Goal: Information Seeking & Learning: Compare options

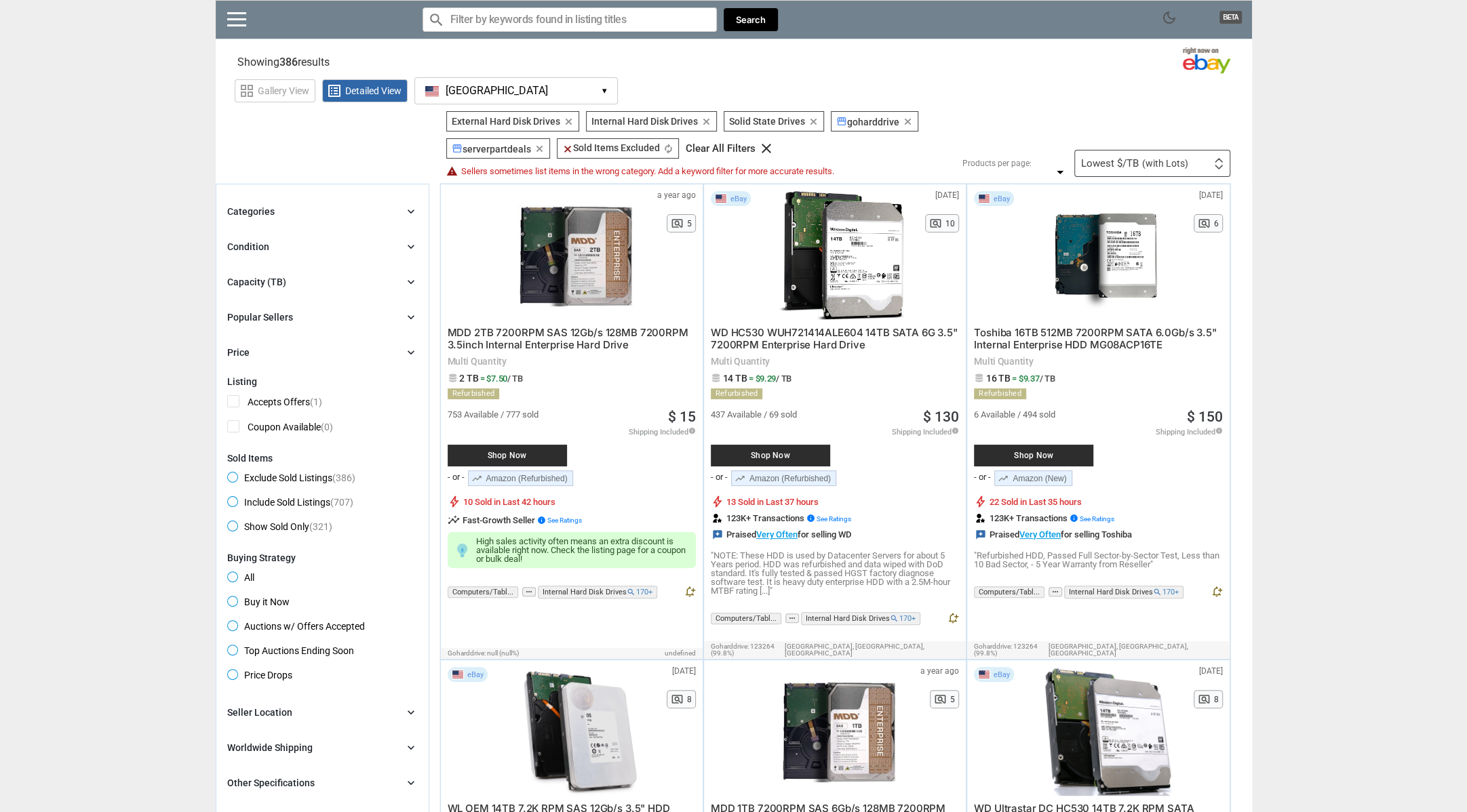
click at [277, 280] on div "Capacity (TB)" at bounding box center [256, 282] width 59 height 14
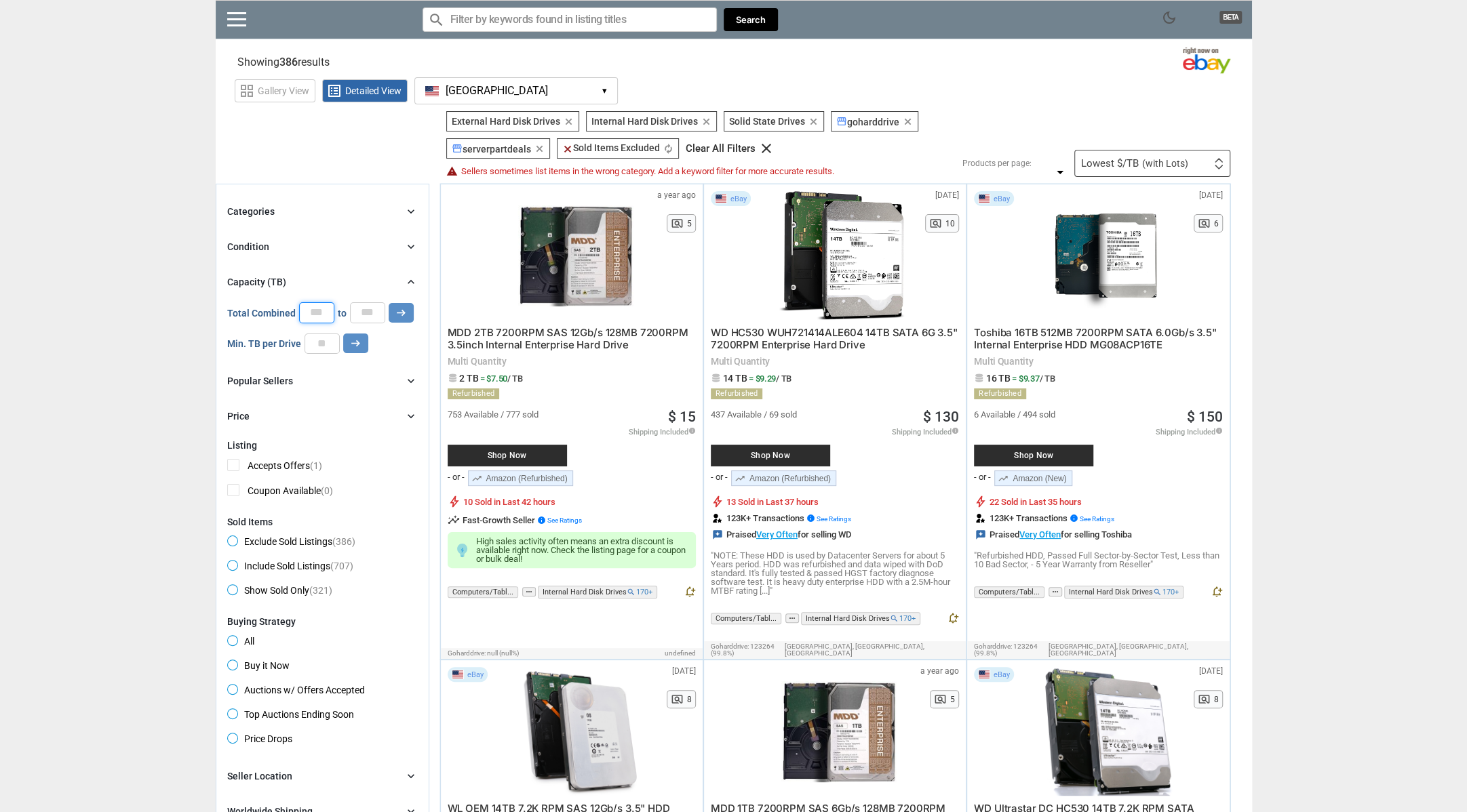
click at [323, 317] on input "*" at bounding box center [316, 312] width 35 height 20
type input "**"
drag, startPoint x: 367, startPoint y: 310, endPoint x: 377, endPoint y: 312, distance: 10.2
click at [377, 312] on input "*" at bounding box center [367, 312] width 35 height 20
type input "**"
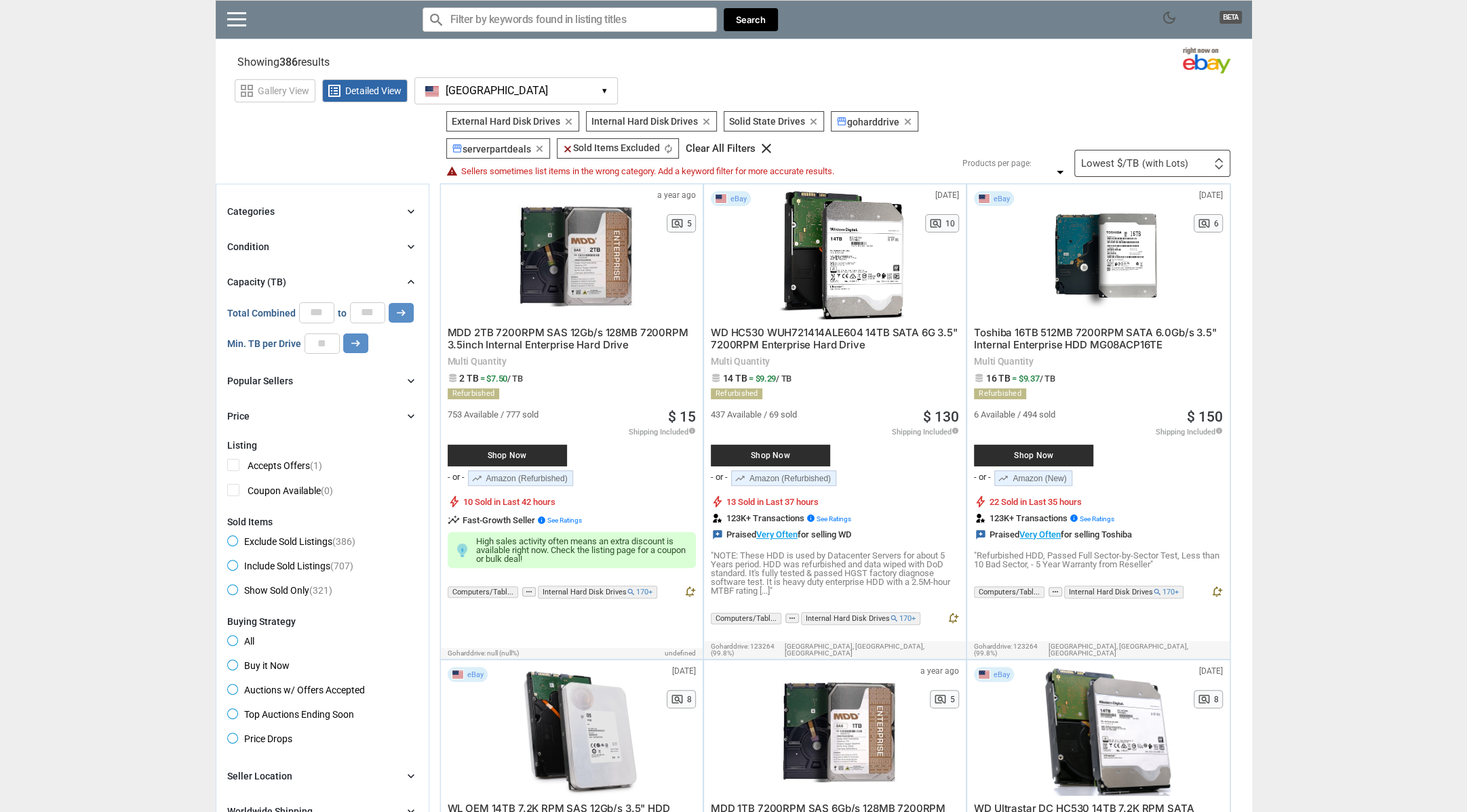
click at [405, 308] on button "arrow_right_alt" at bounding box center [401, 312] width 25 height 20
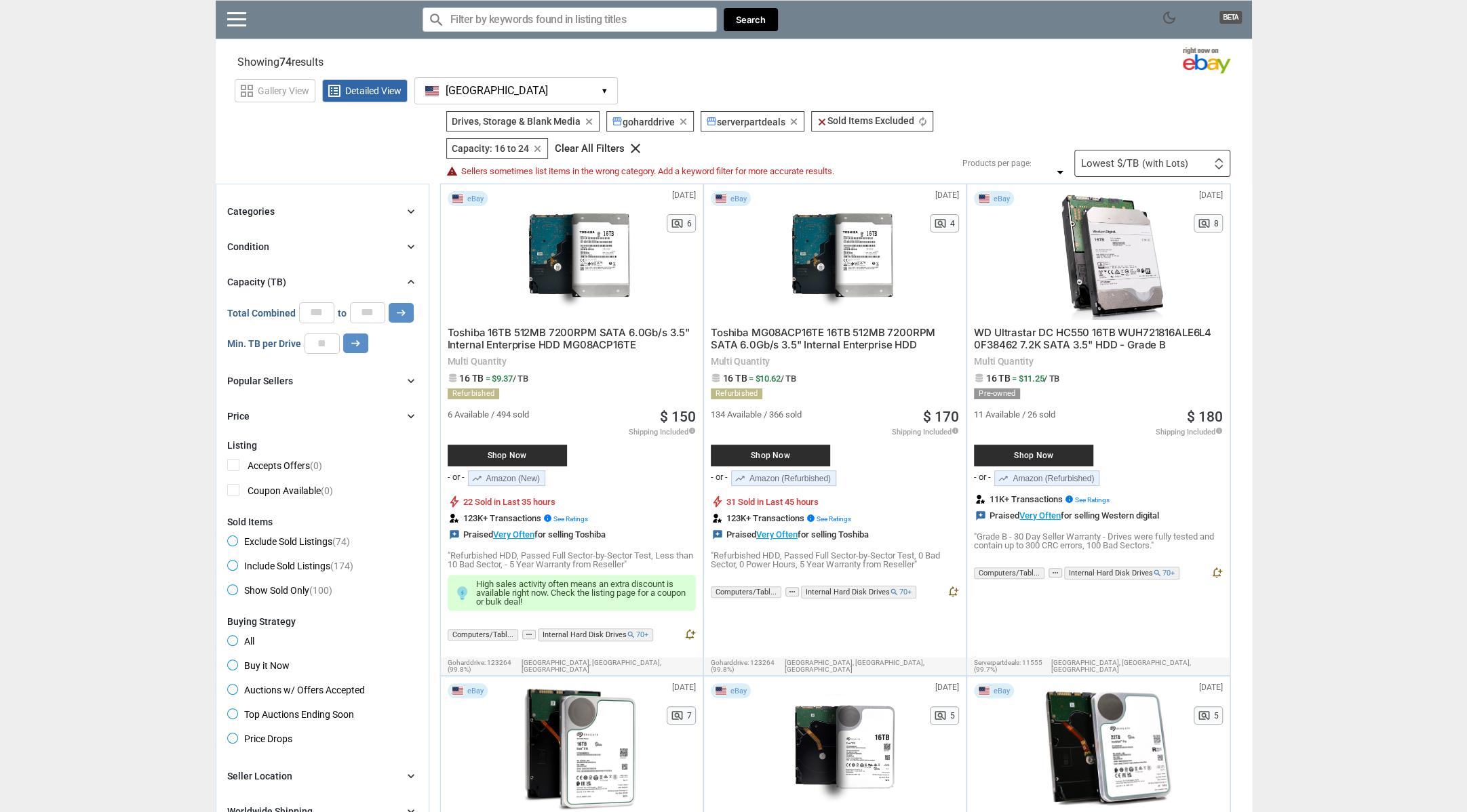
click at [332, 240] on div "Condition chevron_right" at bounding box center [322, 247] width 190 height 16
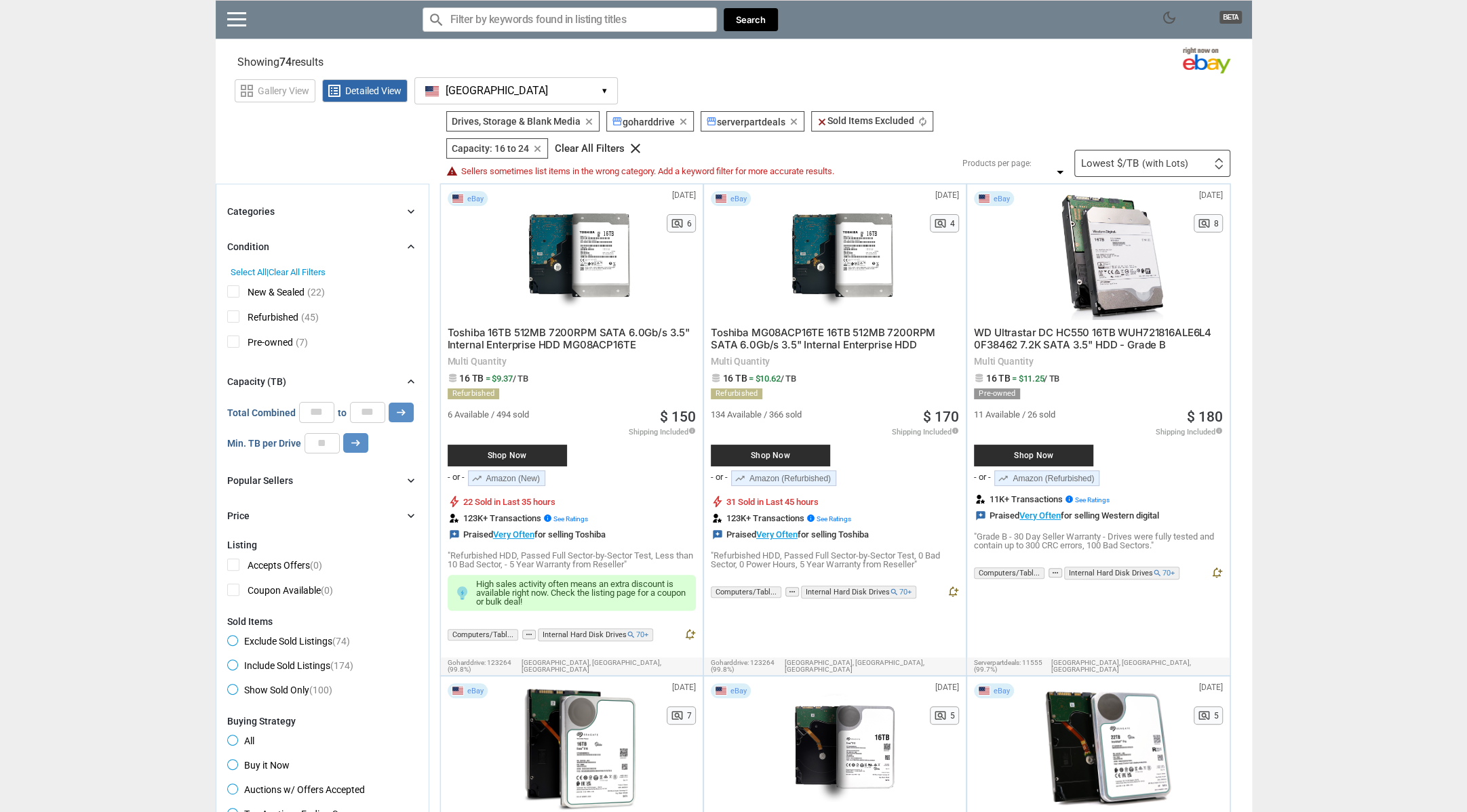
click at [236, 286] on span "New & Sealed" at bounding box center [265, 294] width 77 height 17
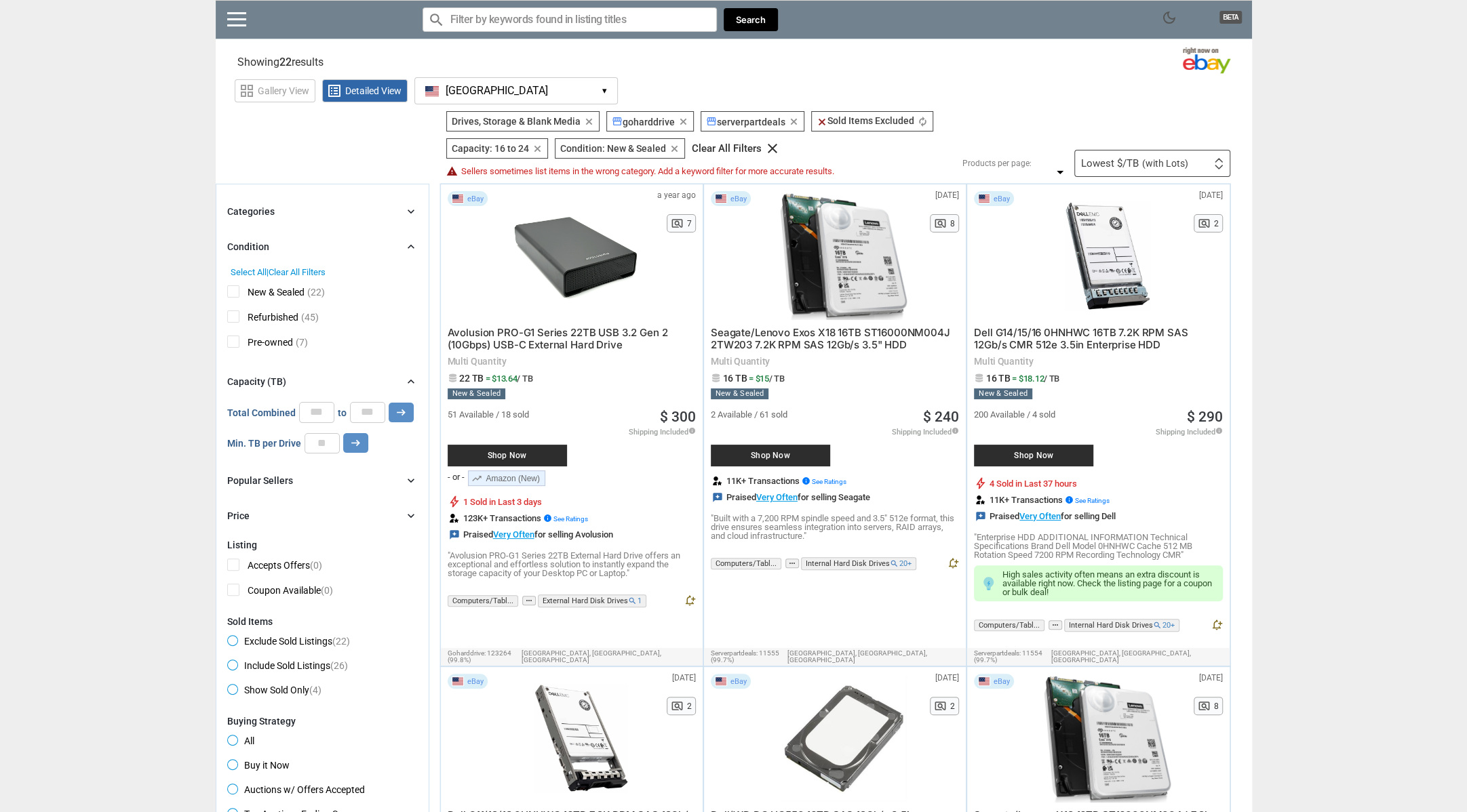
click at [1170, 164] on span "(with Lots)" at bounding box center [1165, 164] width 46 height 10
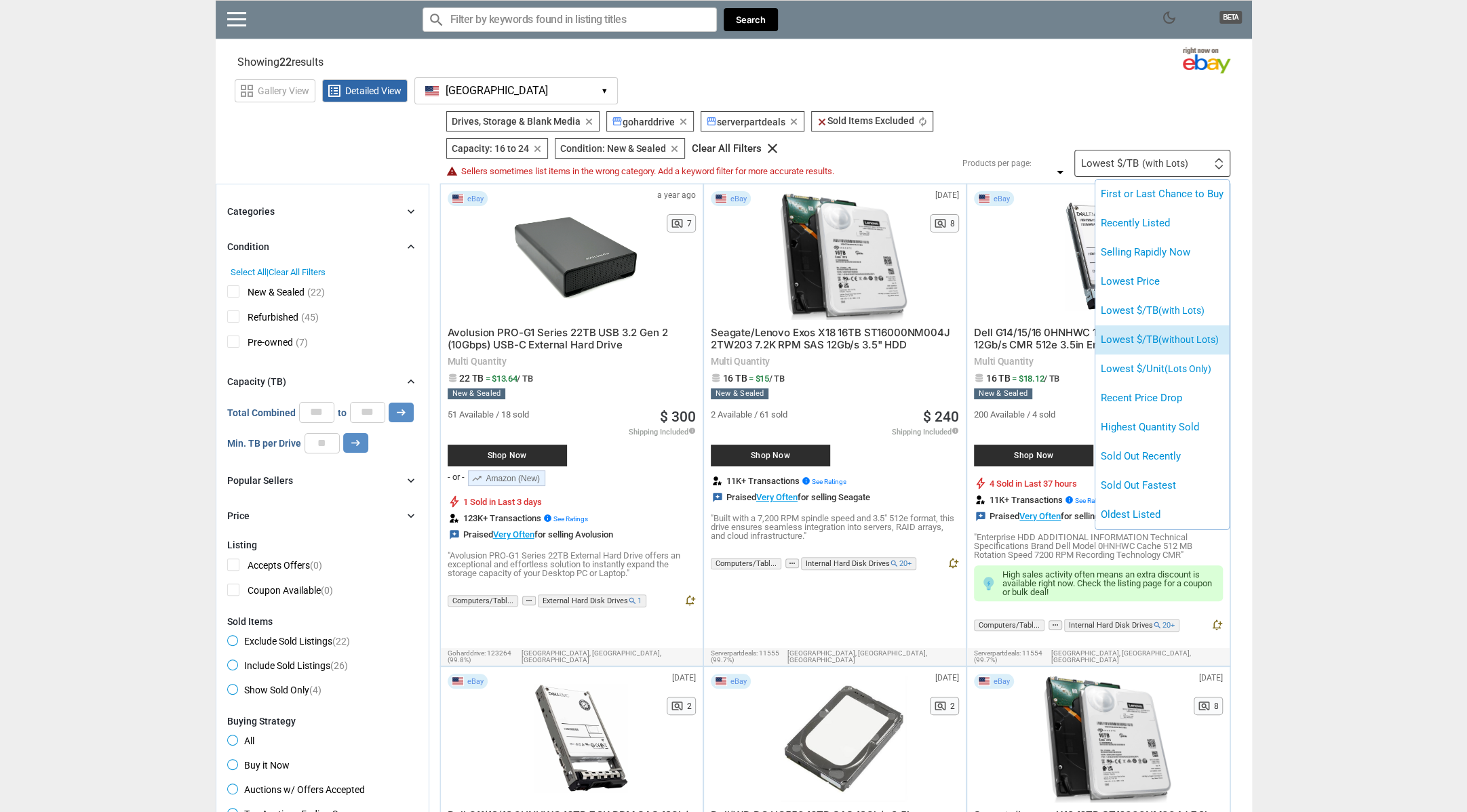
click at [1159, 343] on li "Lowest $/TB (without Lots)" at bounding box center [1162, 340] width 134 height 29
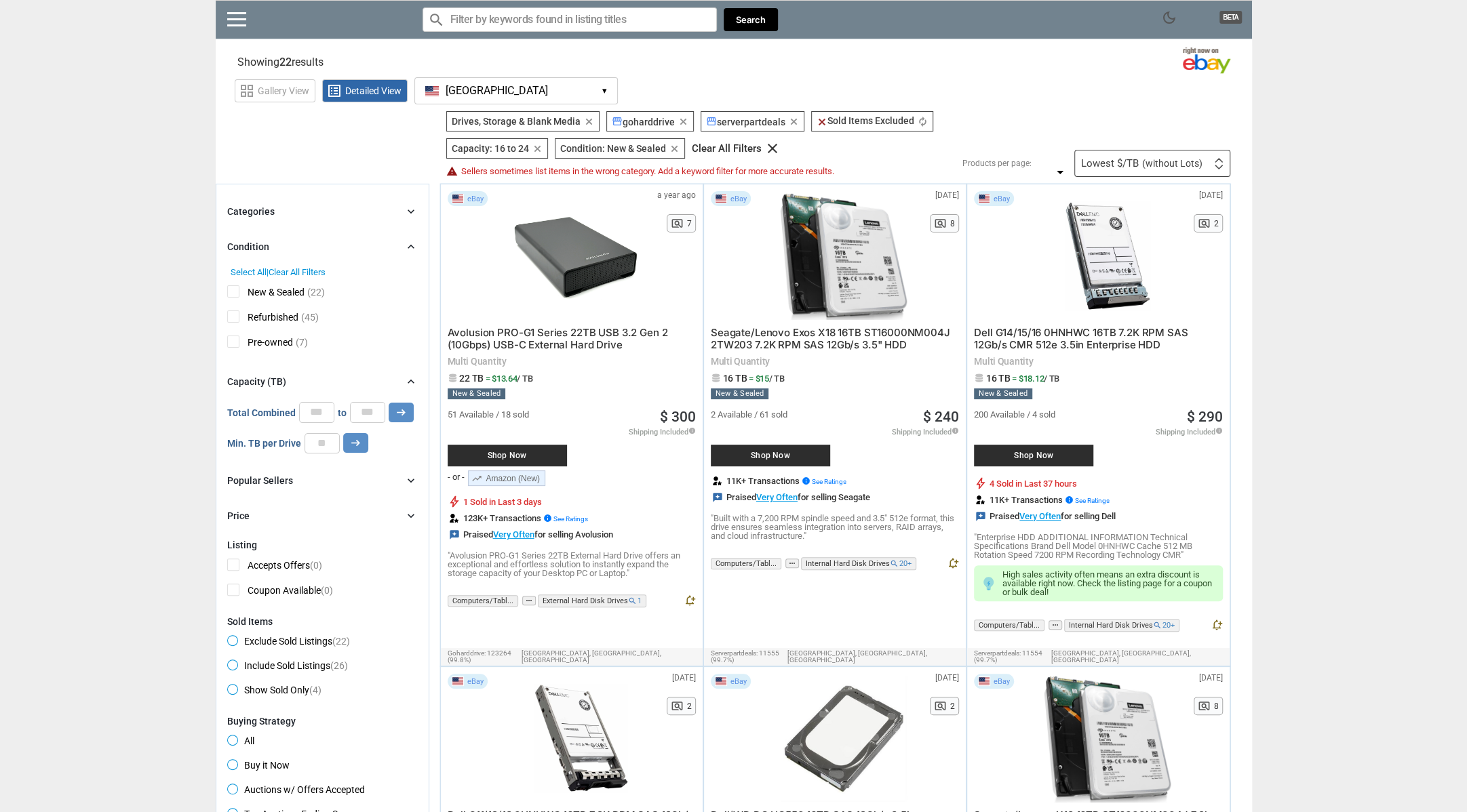
click at [570, 90] on button "[GEOGRAPHIC_DATA] [GEOGRAPHIC_DATA] ▾" at bounding box center [516, 90] width 204 height 27
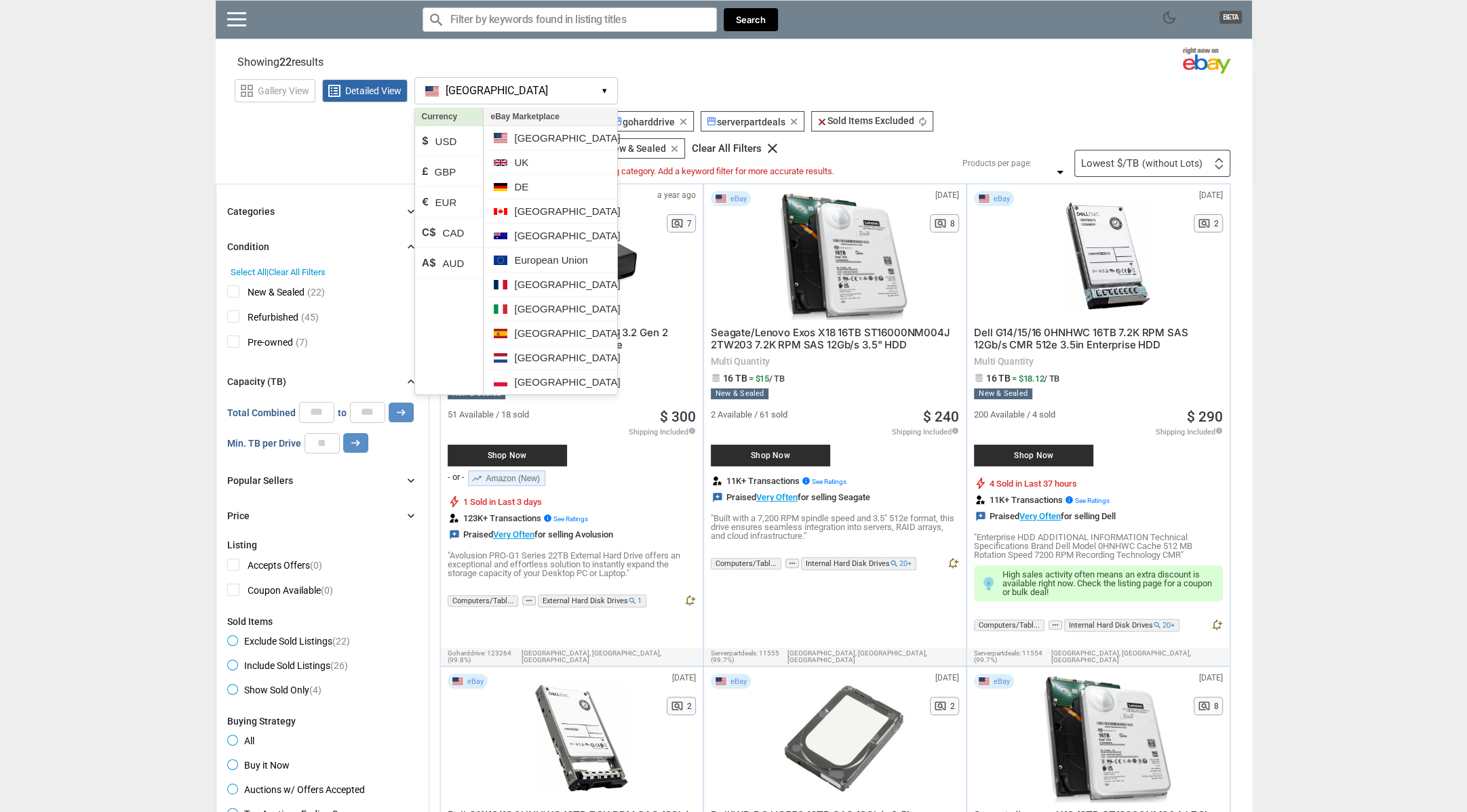
click at [570, 90] on button "[GEOGRAPHIC_DATA] [GEOGRAPHIC_DATA] ▾" at bounding box center [516, 90] width 204 height 27
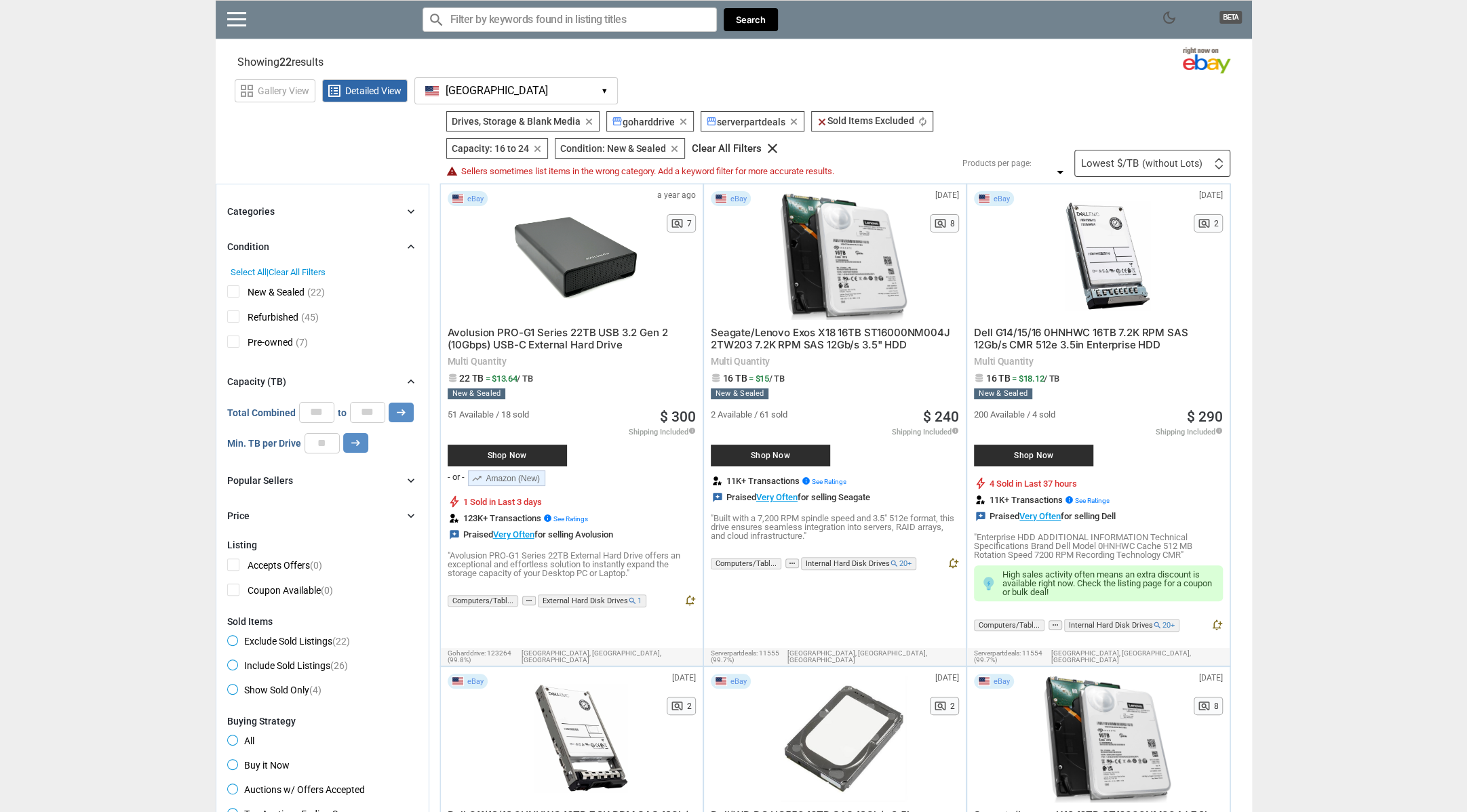
click at [570, 90] on button "[GEOGRAPHIC_DATA] [GEOGRAPHIC_DATA] ▾" at bounding box center [516, 90] width 204 height 27
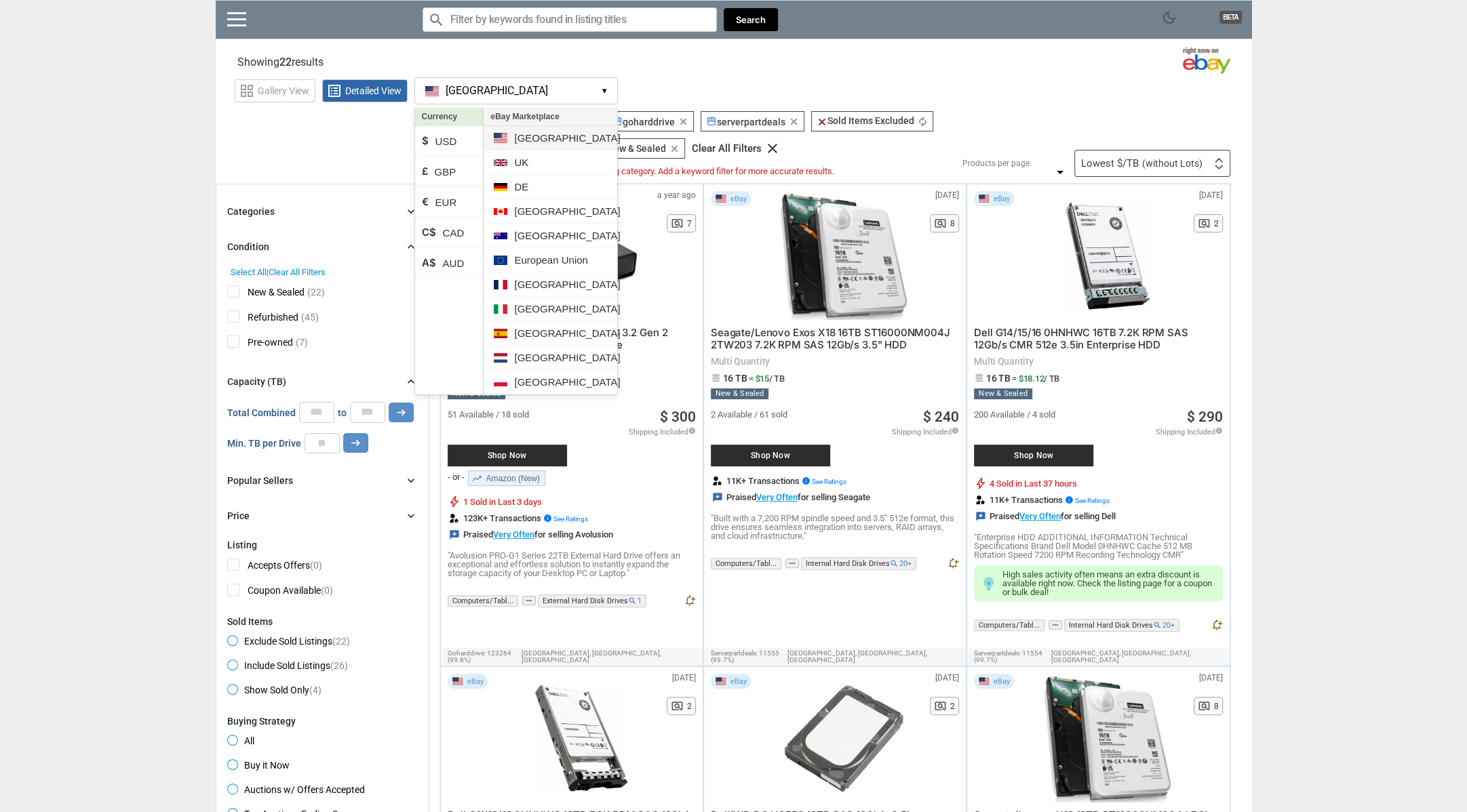
click at [524, 139] on li "[GEOGRAPHIC_DATA]" at bounding box center [550, 138] width 133 height 24
click at [774, 87] on div "grid_view Gallery View list_alt Detailed View [GEOGRAPHIC_DATA] [GEOGRAPHIC_DAT…" at bounding box center [743, 89] width 1018 height 31
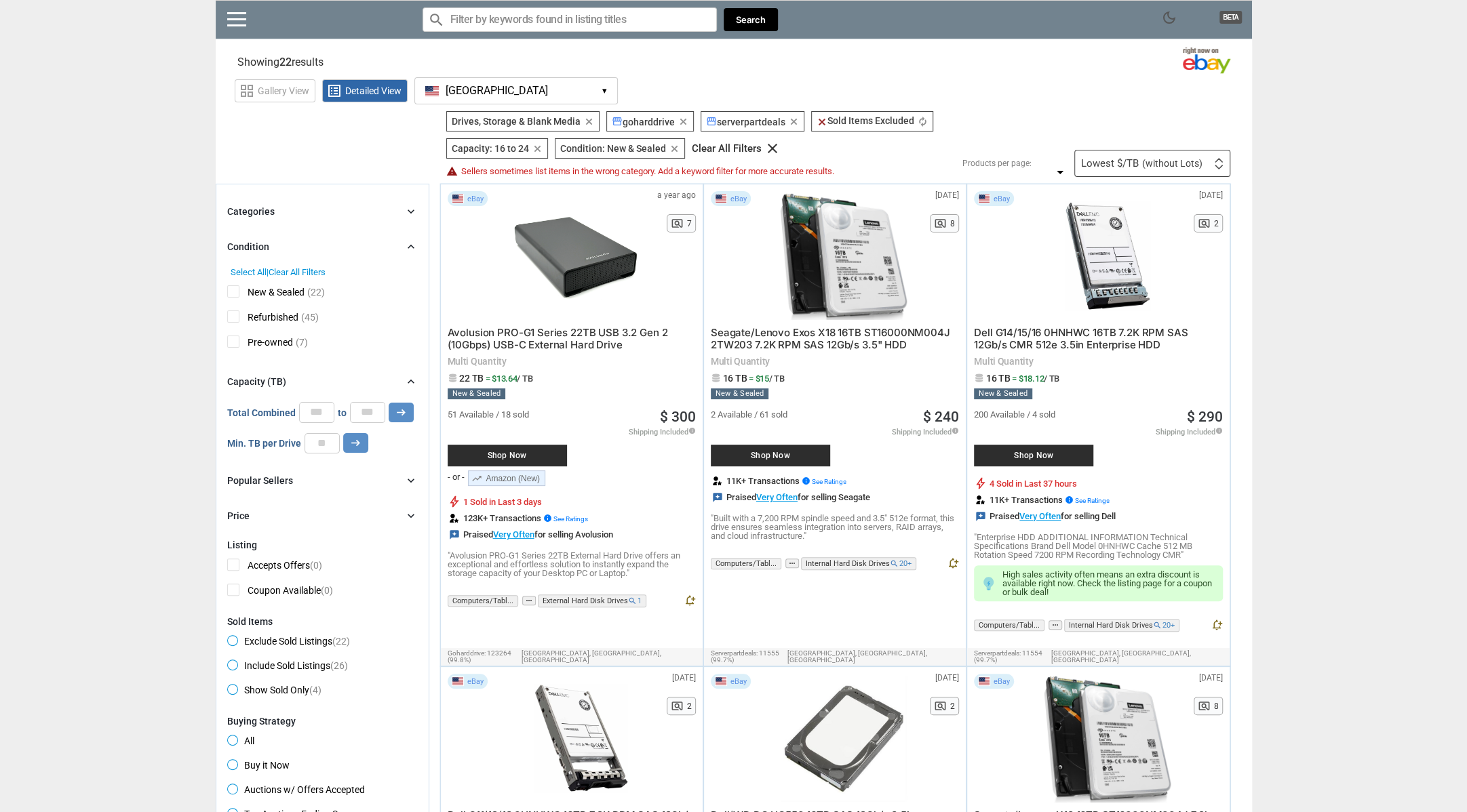
click at [678, 120] on icon "clear" at bounding box center [683, 121] width 10 height 10
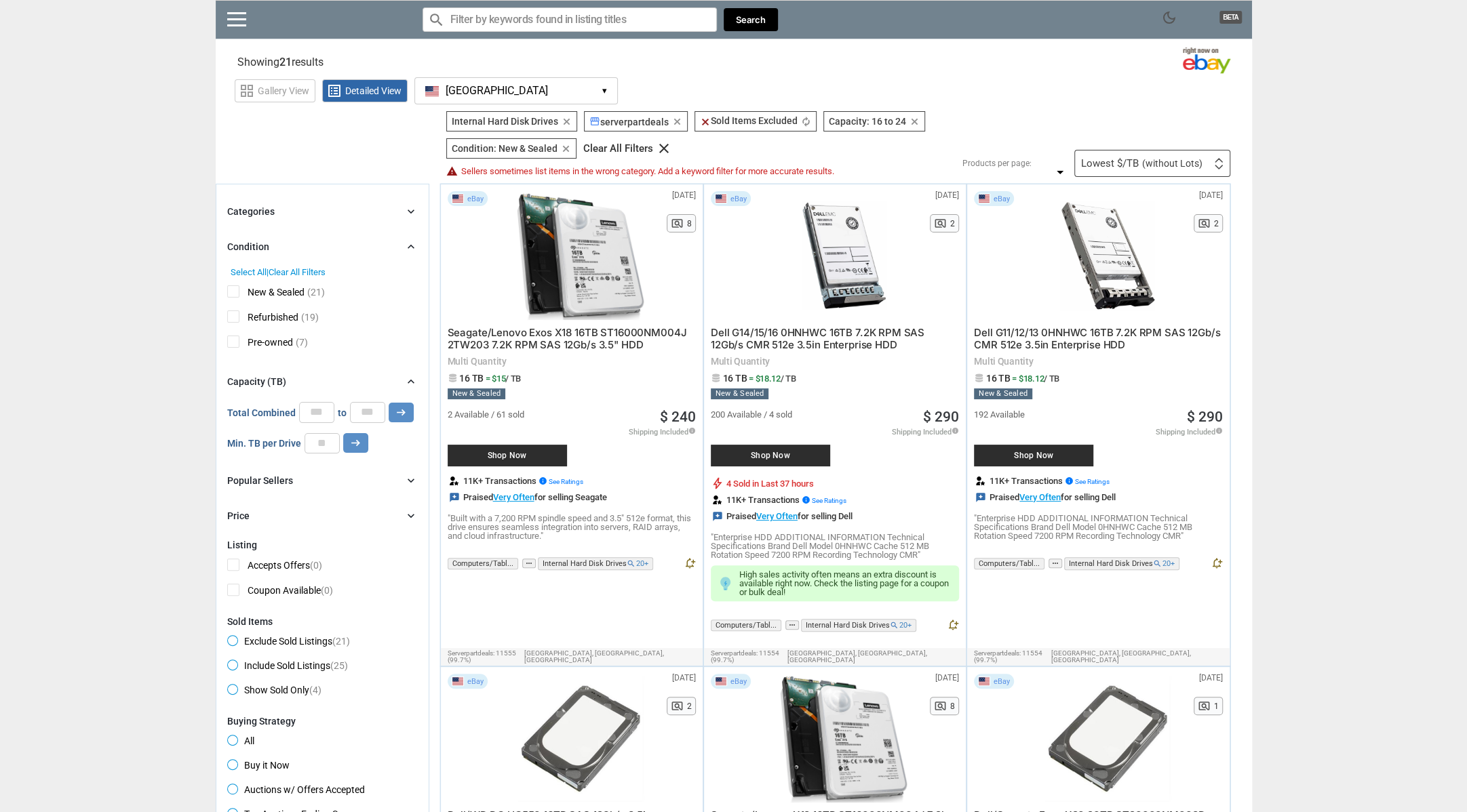
click at [672, 124] on icon "clear" at bounding box center [677, 121] width 10 height 10
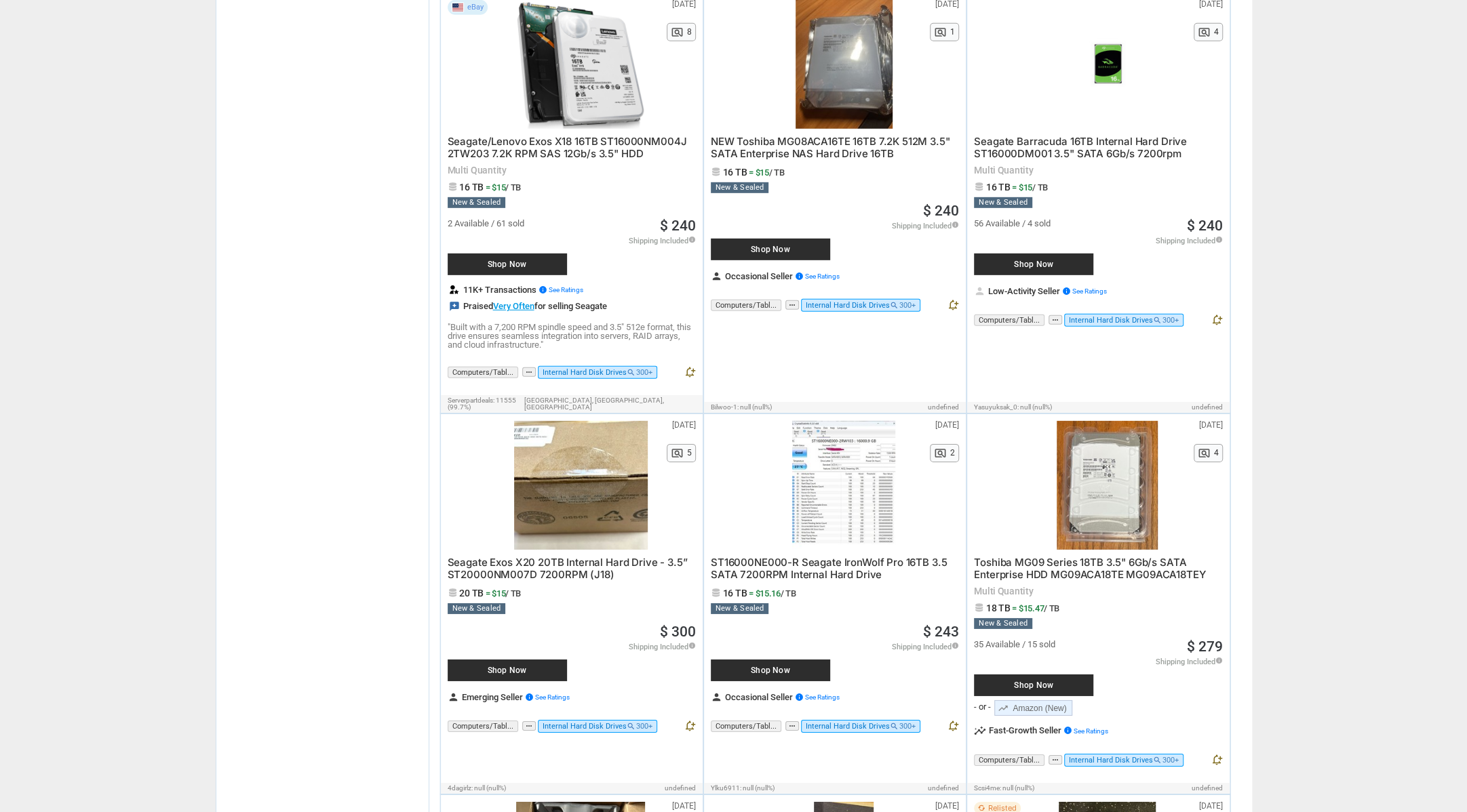
scroll to position [3525, 0]
